Goal: Task Accomplishment & Management: Manage account settings

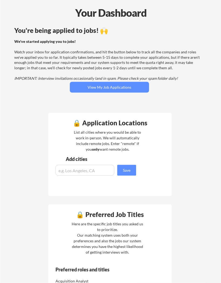
scroll to position [18, 0]
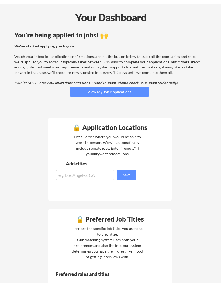
click at [133, 90] on button "View My Job Applications" at bounding box center [109, 92] width 79 height 11
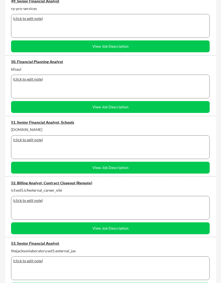
scroll to position [3006, 0]
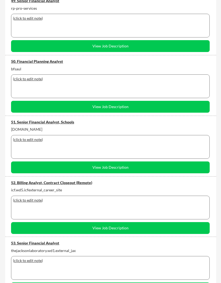
click at [176, 169] on button "View Job Description" at bounding box center [110, 167] width 199 height 12
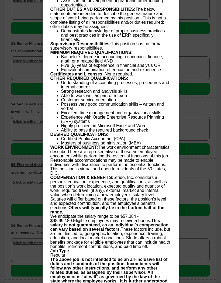
scroll to position [3242, 0]
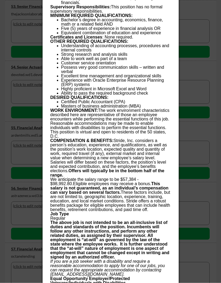
click at [23, 27] on div at bounding box center [110, 141] width 221 height 283
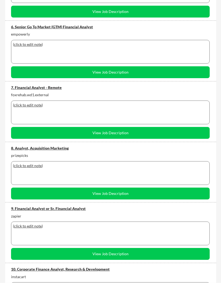
scroll to position [372, 0]
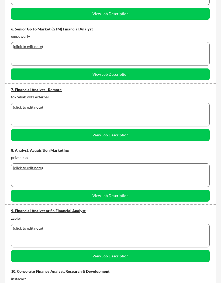
click at [171, 191] on button "View Job Description" at bounding box center [110, 196] width 199 height 12
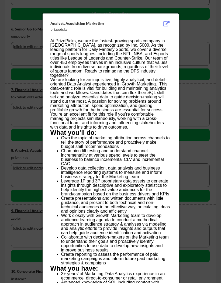
click at [185, 132] on div at bounding box center [110, 141] width 221 height 283
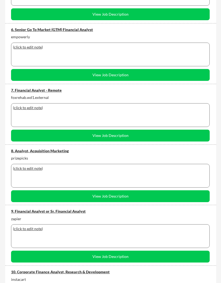
scroll to position [371, 0]
click at [199, 91] on div "7. Financial Analyst - Remote" at bounding box center [110, 90] width 199 height 5
click at [113, 96] on div "foxrehab.wd1.external" at bounding box center [110, 97] width 199 height 5
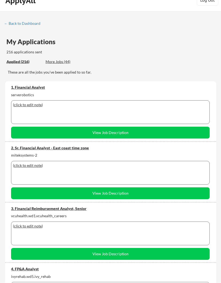
click at [60, 62] on div "More Jobs (44)" at bounding box center [66, 61] width 40 height 5
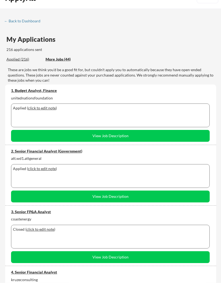
scroll to position [0, 0]
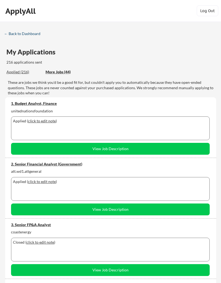
click at [15, 32] on div "← Back to Dashboard" at bounding box center [24, 34] width 40 height 4
